Goal: Task Accomplishment & Management: Manage account settings

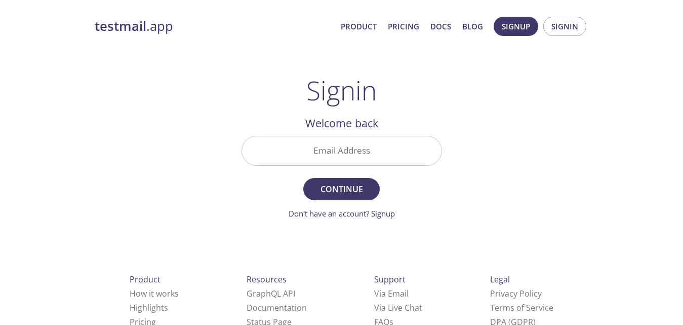
click at [443, 216] on main "Signin Welcome back Email Address Continue Don't have an account? Signup Check …" at bounding box center [341, 147] width 225 height 144
click at [337, 146] on input "Email Address" at bounding box center [341, 150] width 199 height 29
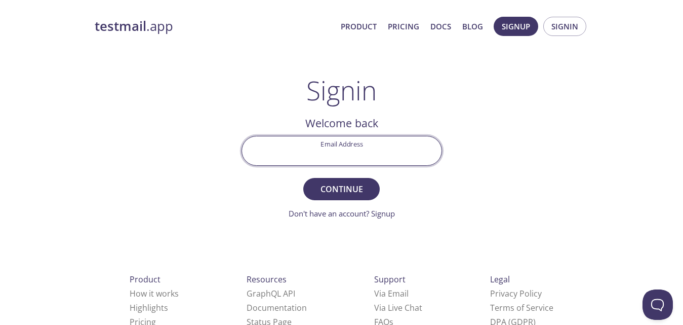
click at [337, 146] on input "Email Address" at bounding box center [341, 150] width 199 height 29
click at [340, 149] on input "Email Address" at bounding box center [341, 150] width 199 height 29
type input "[EMAIL_ADDRESS][DOMAIN_NAME]"
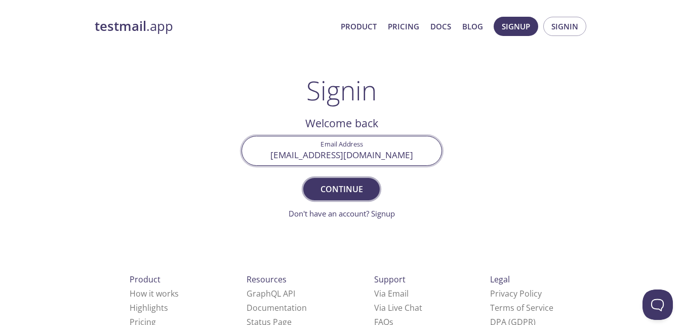
click at [343, 185] on span "Continue" at bounding box center [341, 189] width 54 height 14
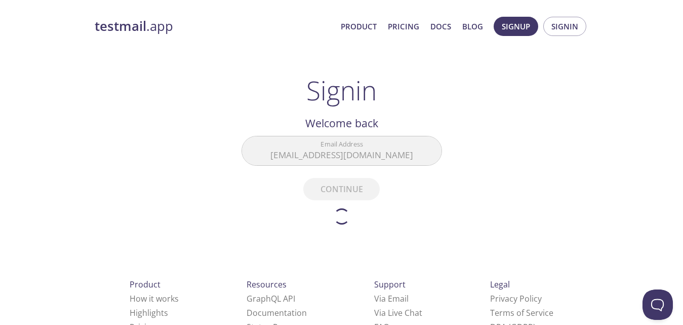
click at [343, 185] on form "Email Address [EMAIL_ADDRESS][DOMAIN_NAME] Continue Don't have an account? Sign…" at bounding box center [341, 180] width 200 height 89
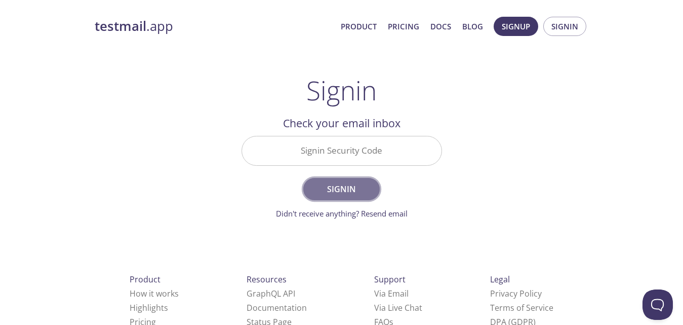
click at [344, 199] on button "Signin" at bounding box center [341, 189] width 76 height 22
